Goal: Entertainment & Leisure: Consume media (video, audio)

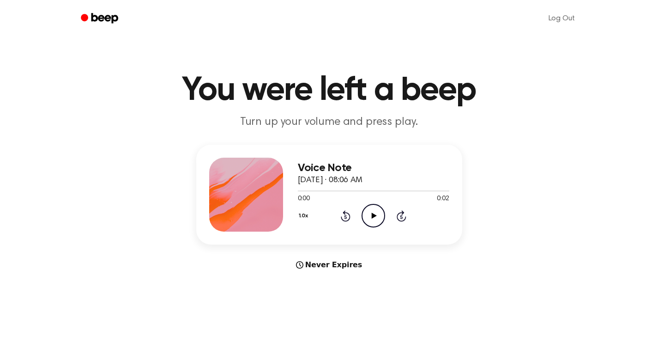
click at [375, 211] on icon "Play Audio" at bounding box center [374, 216] width 24 height 24
click at [373, 211] on icon "Play Audio" at bounding box center [374, 216] width 24 height 24
click at [375, 216] on icon at bounding box center [374, 215] width 5 height 6
click at [378, 215] on icon "Play Audio" at bounding box center [374, 216] width 24 height 24
click at [375, 217] on icon "Play Audio" at bounding box center [374, 216] width 24 height 24
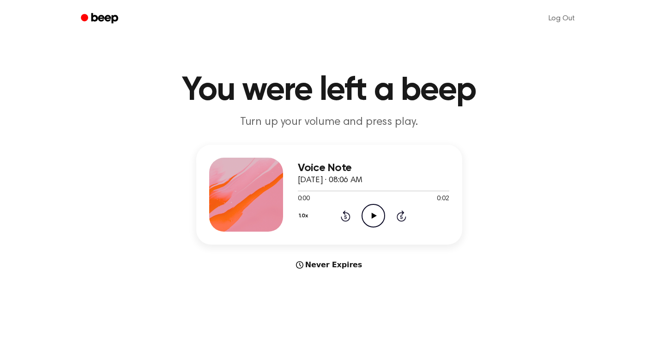
click at [371, 218] on icon "Play Audio" at bounding box center [374, 216] width 24 height 24
click at [375, 213] on icon "Play Audio" at bounding box center [374, 216] width 24 height 24
click at [369, 215] on icon "Play Audio" at bounding box center [374, 216] width 24 height 24
click at [375, 216] on icon at bounding box center [374, 215] width 5 height 6
